Goal: Navigation & Orientation: Find specific page/section

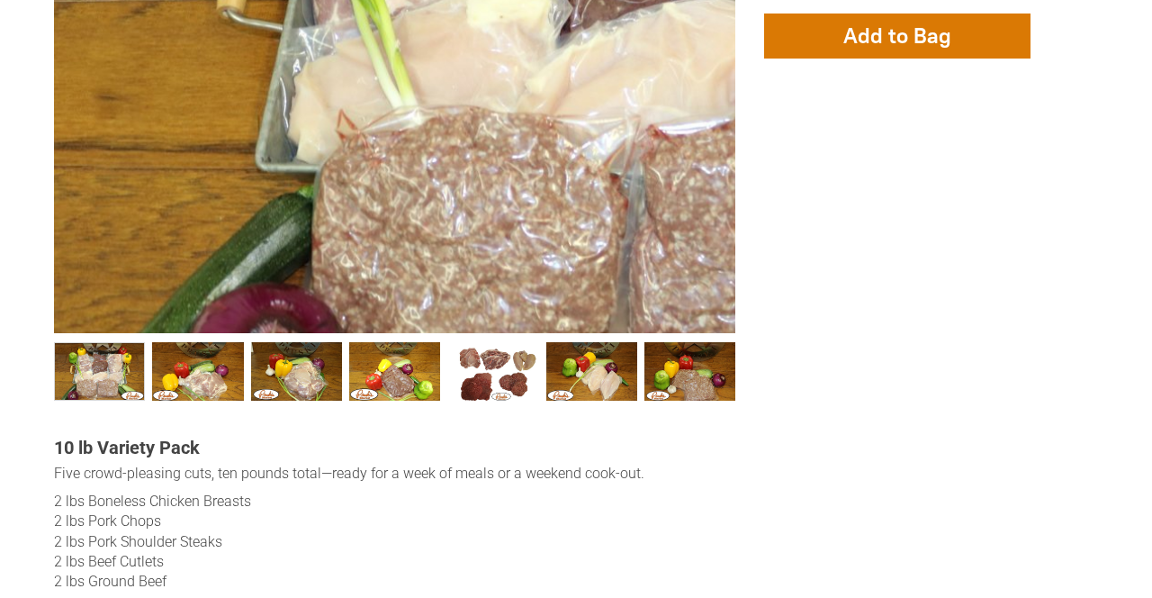
scroll to position [504, 0]
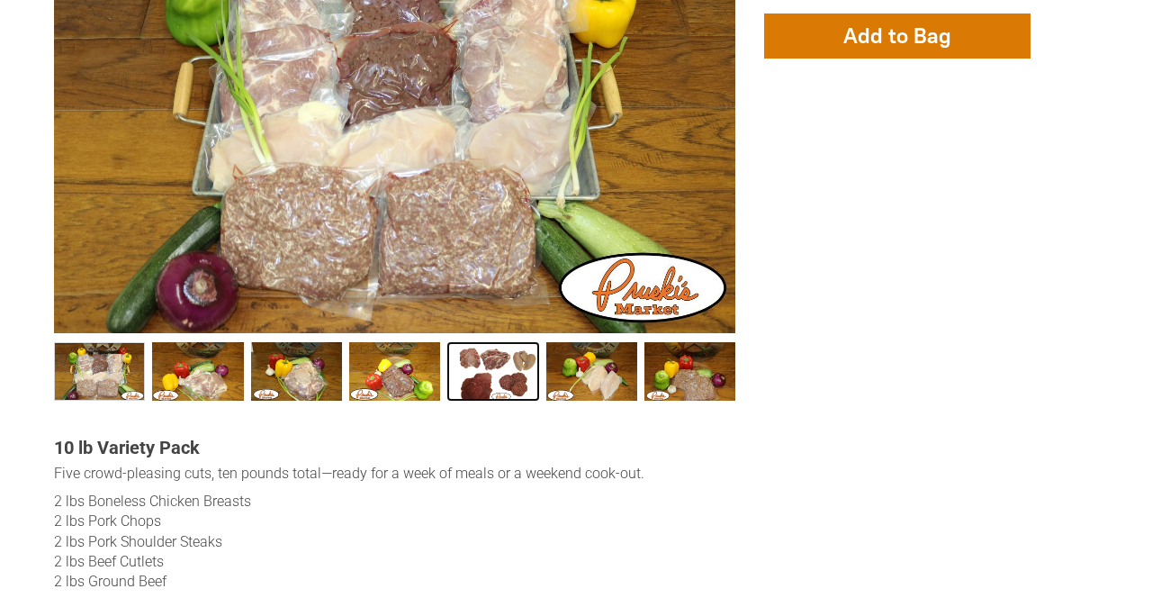
click at [493, 378] on link "Seniors &amp; Singles Bundles005 4" at bounding box center [492, 371] width 91 height 58
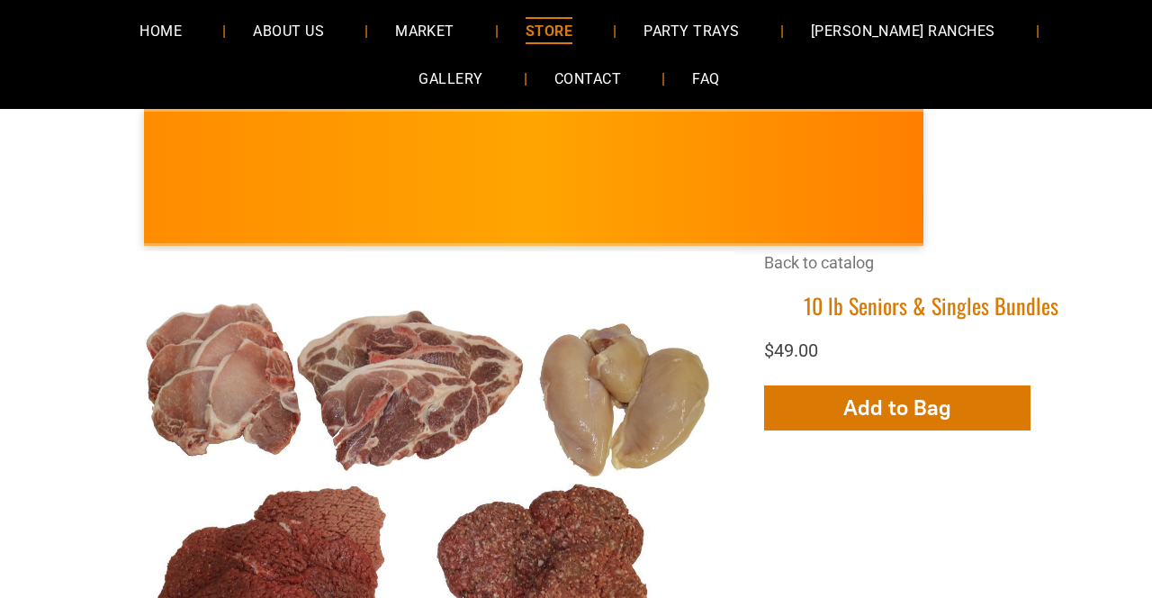
scroll to position [135, 0]
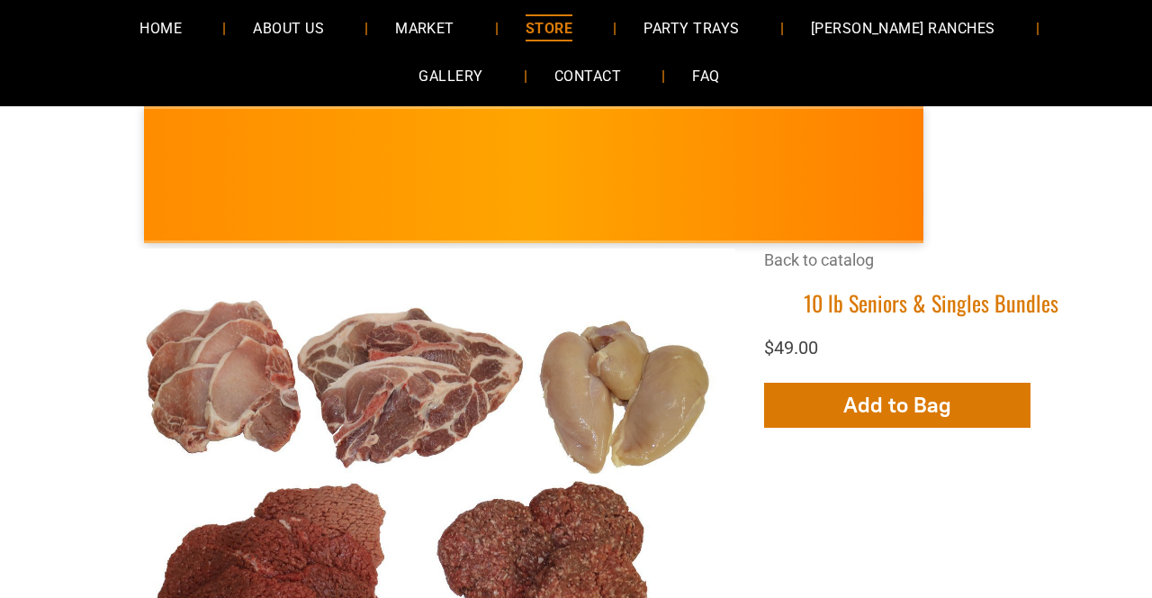
click at [253, 18] on span "ABOUT US" at bounding box center [288, 27] width 71 height 26
